Goal: Information Seeking & Learning: Learn about a topic

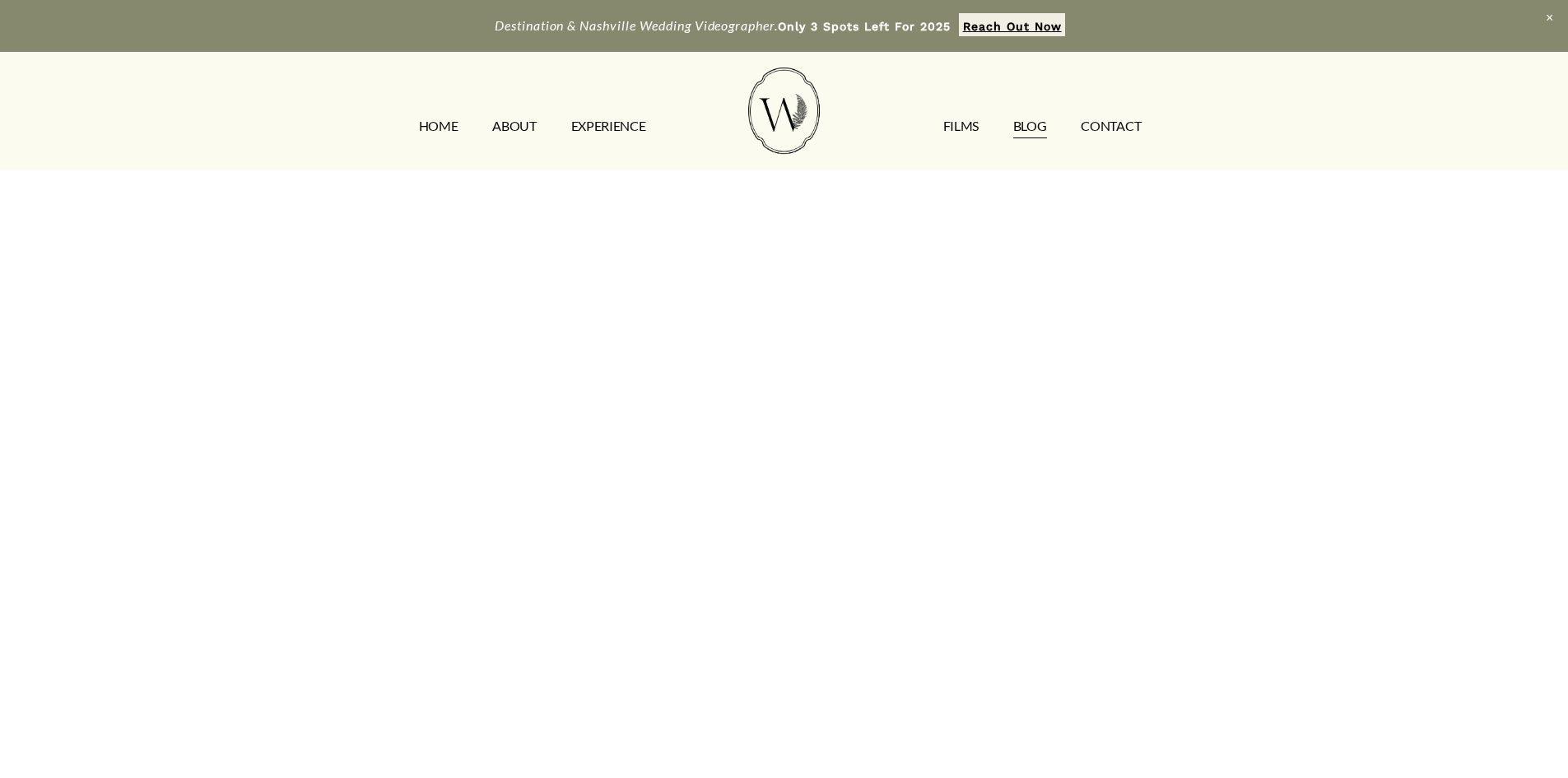
scroll to position [4691, 0]
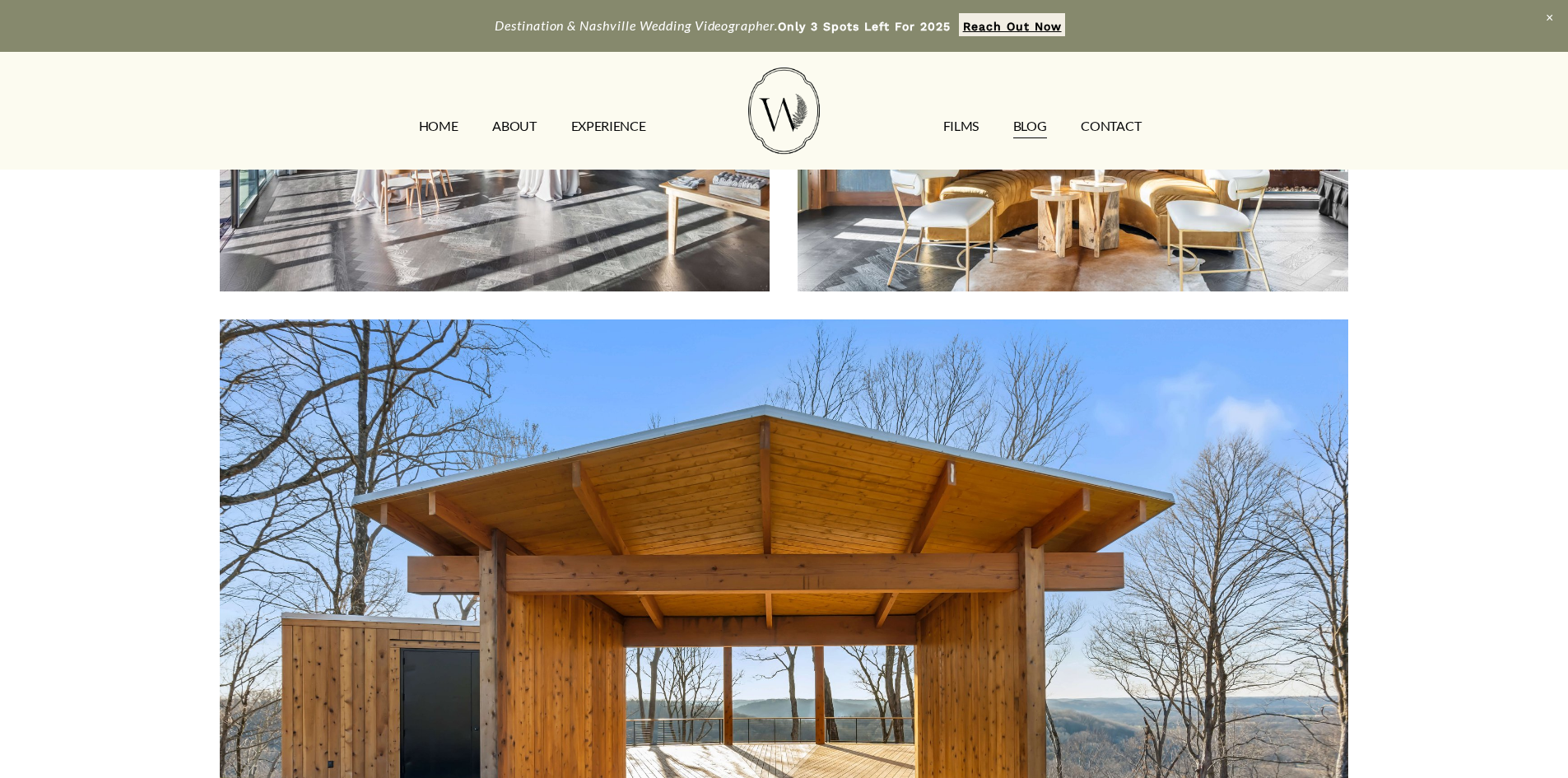
click at [963, 126] on link "FILMS" at bounding box center [961, 126] width 35 height 27
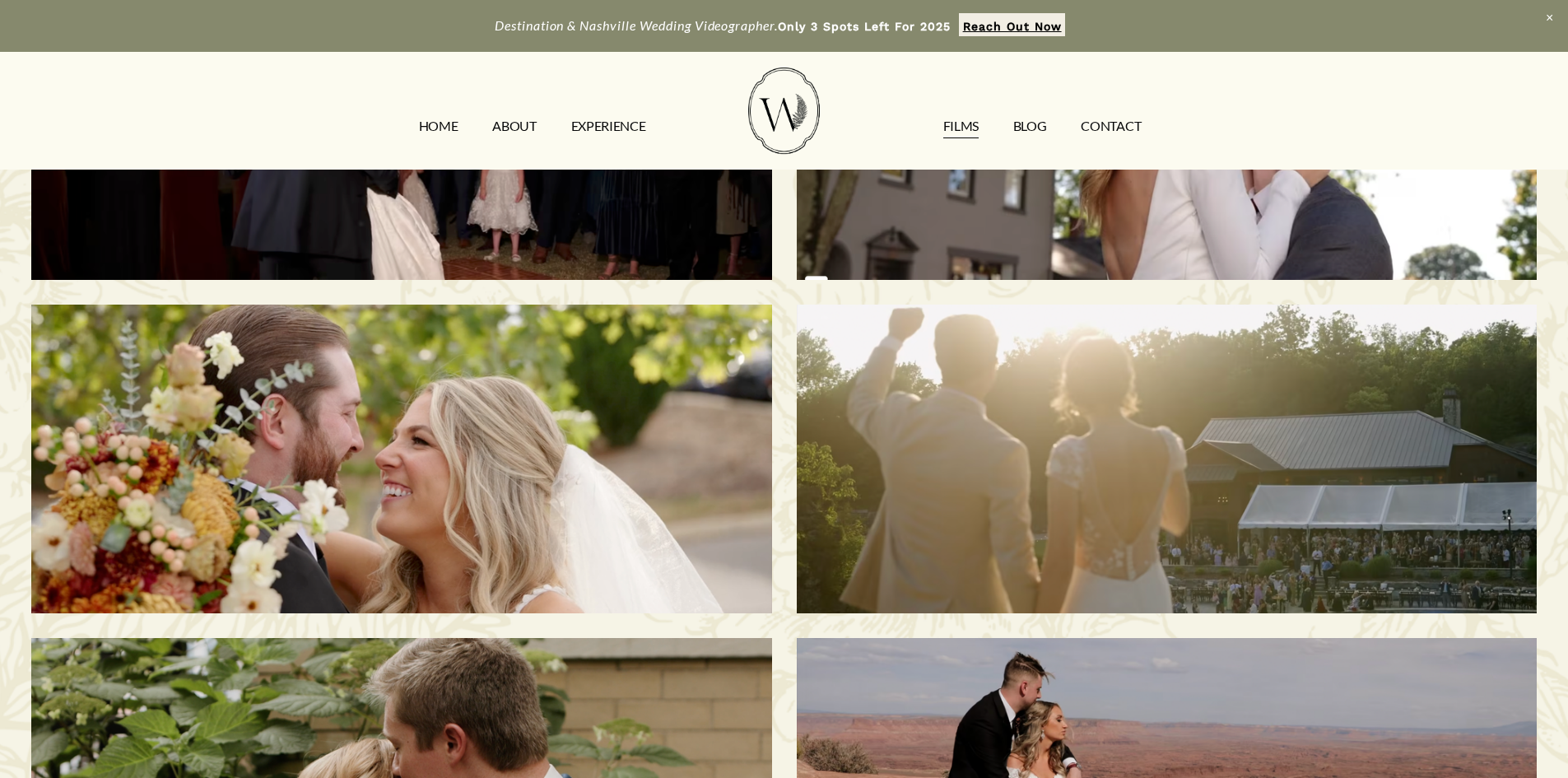
scroll to position [576, 0]
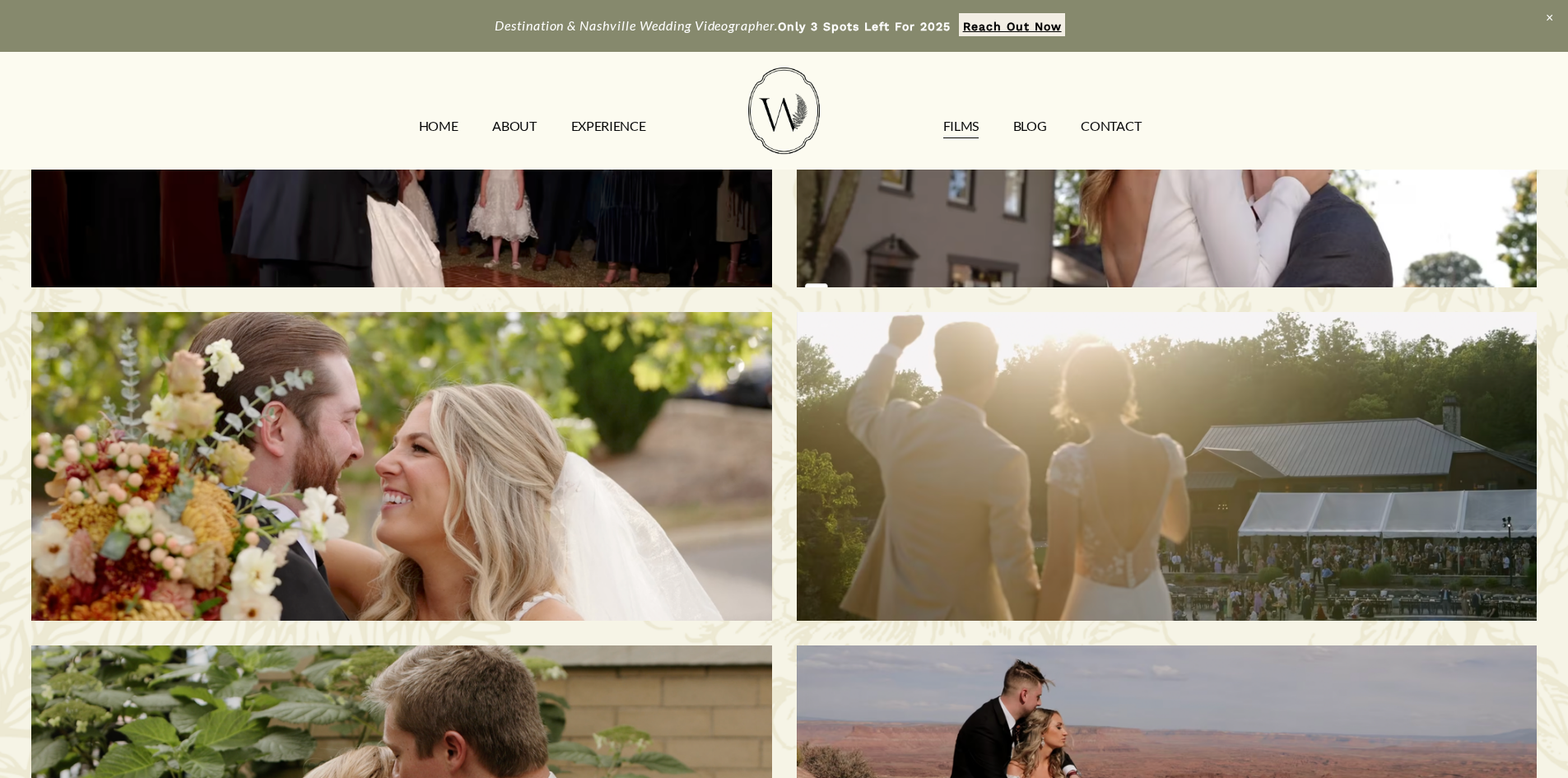
click at [301, 435] on div "[PERSON_NAME] & [PERSON_NAME] | [GEOGRAPHIC_DATA], [GEOGRAPHIC_DATA]" at bounding box center [401, 467] width 740 height 309
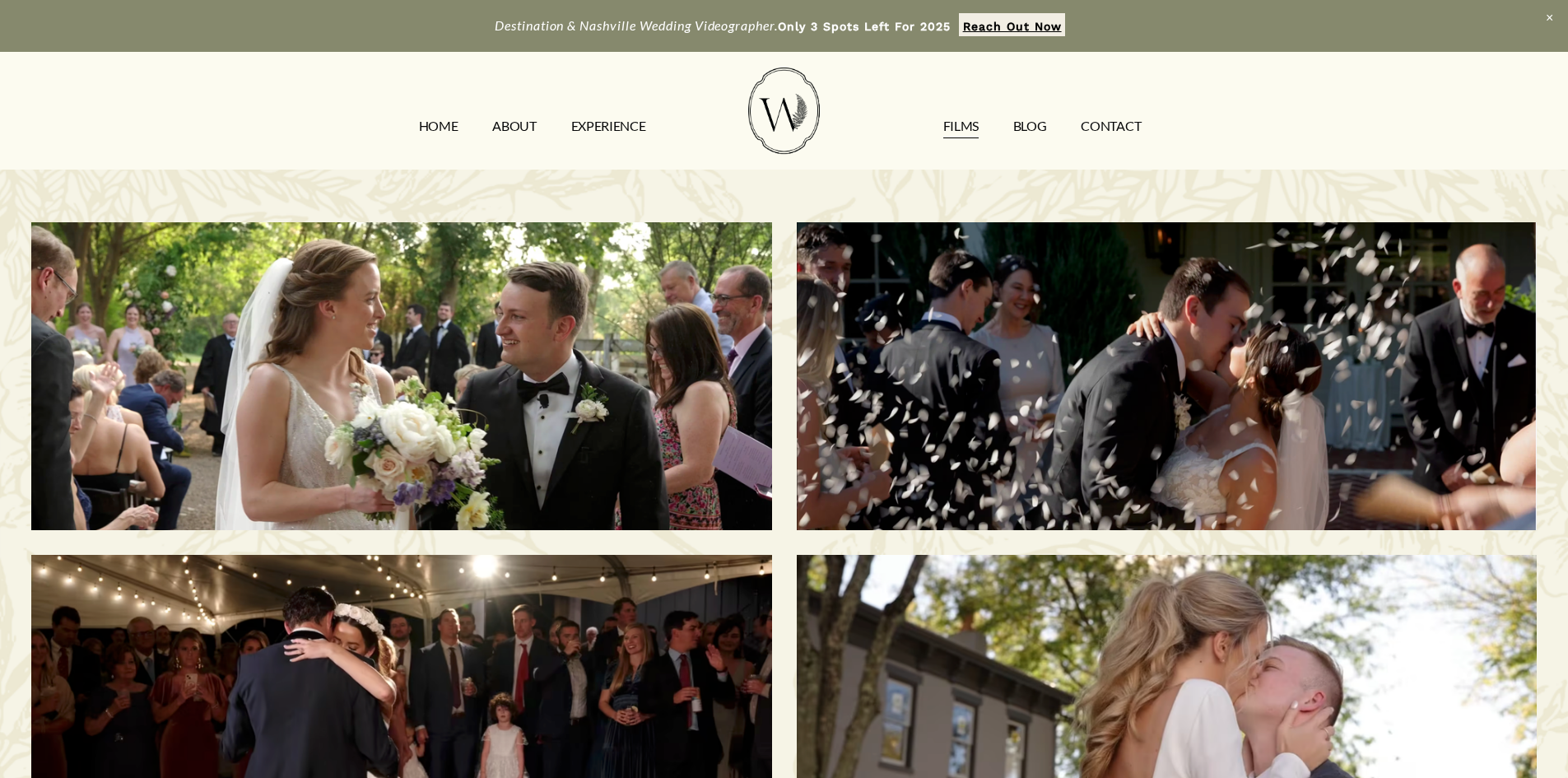
scroll to position [576, 0]
